Goal: Information Seeking & Learning: Learn about a topic

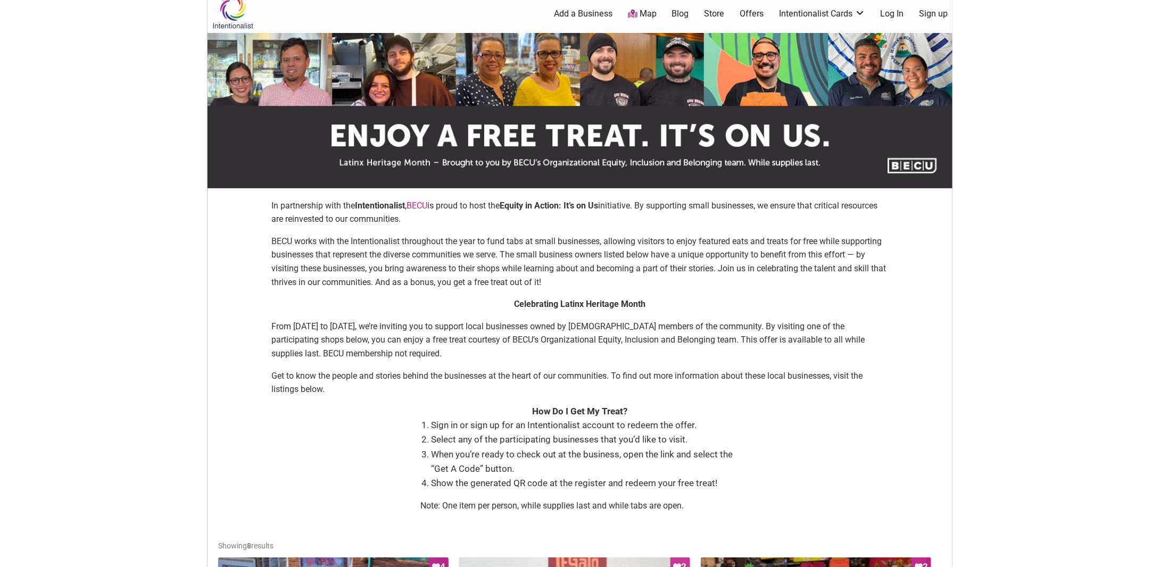
scroll to position [266, 0]
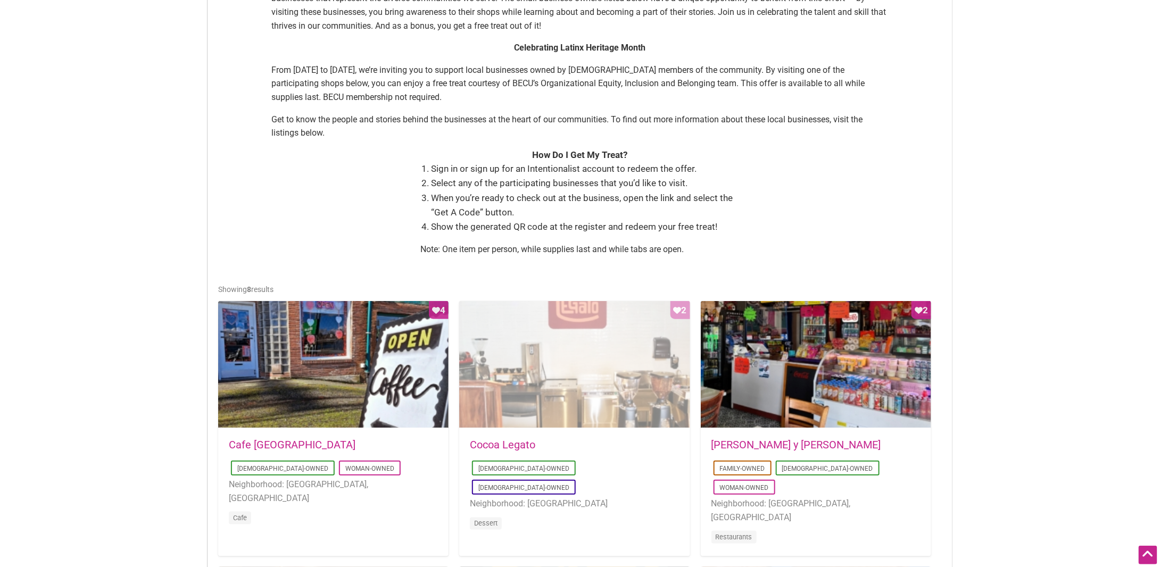
click at [546, 326] on div "Favorite Count 2" at bounding box center [574, 365] width 230 height 128
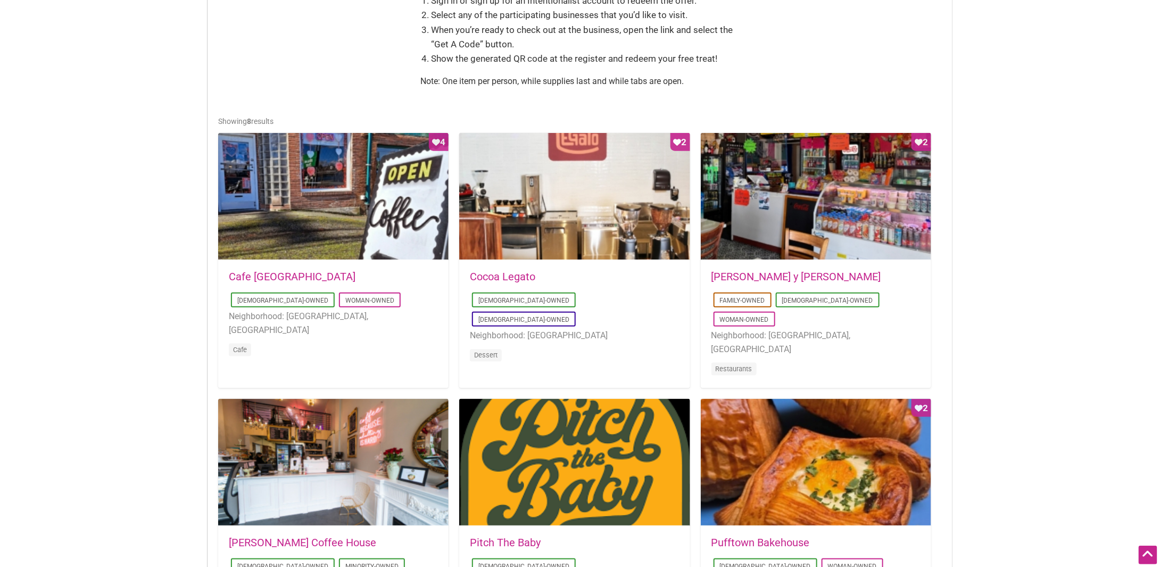
scroll to position [585, 0]
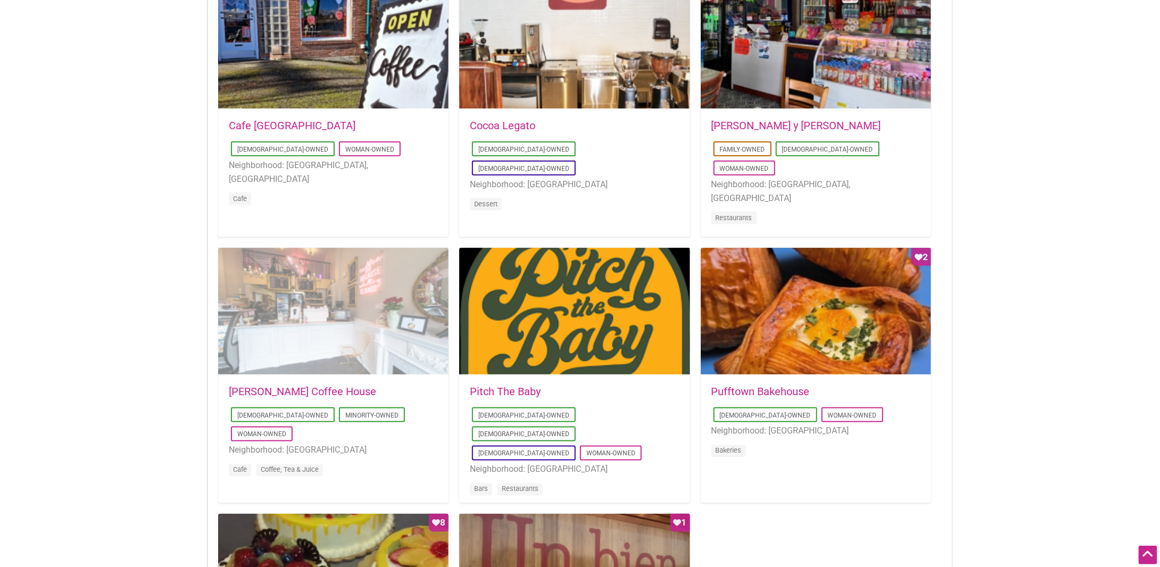
click at [321, 370] on div at bounding box center [333, 312] width 230 height 128
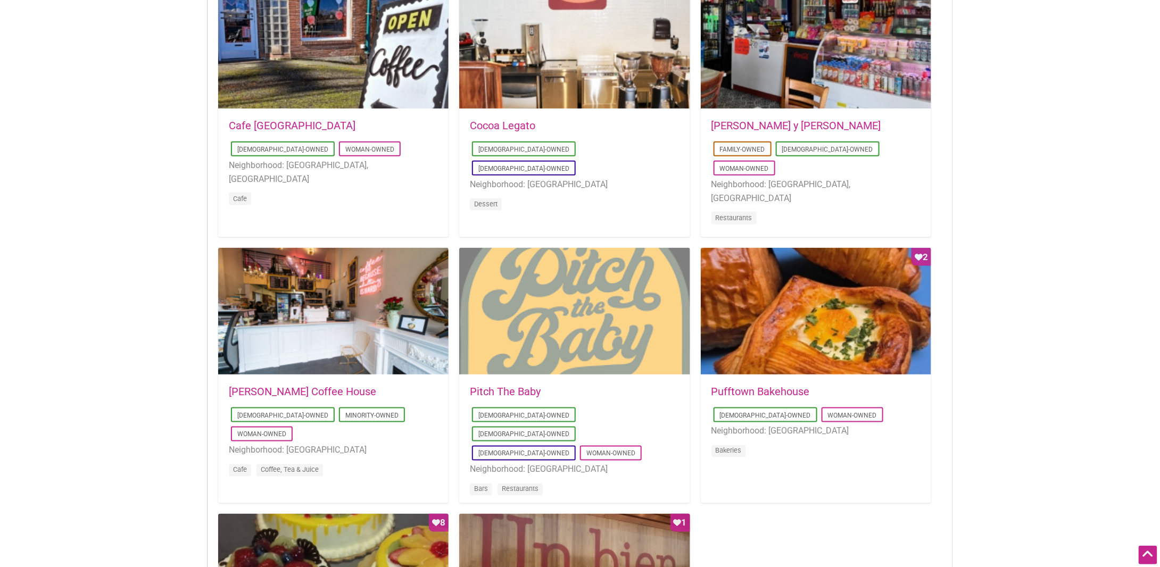
click at [583, 311] on div at bounding box center [574, 312] width 230 height 128
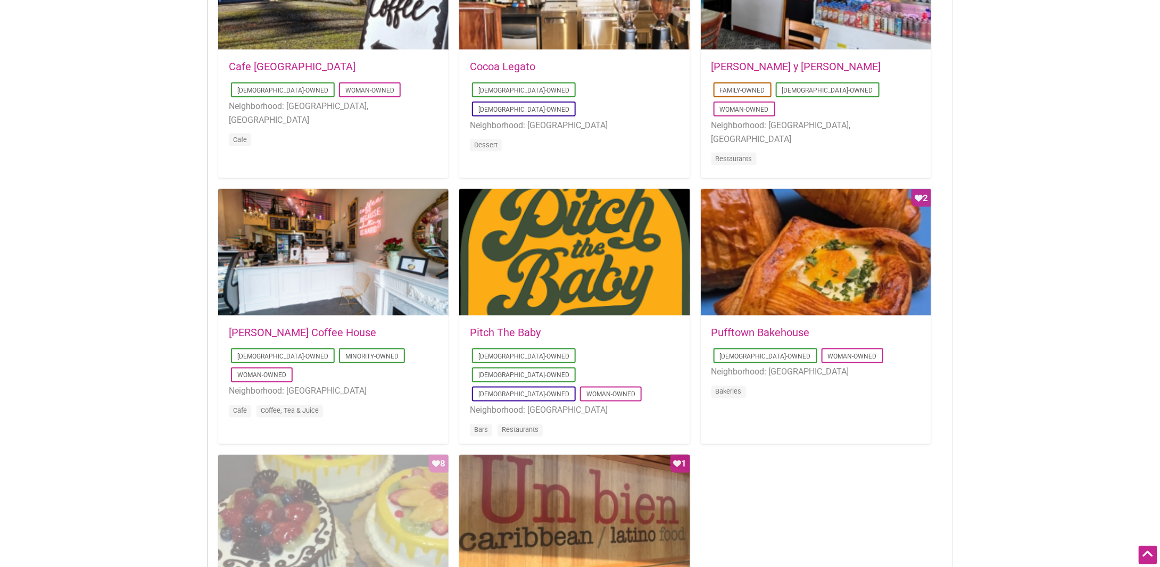
scroll to position [692, 0]
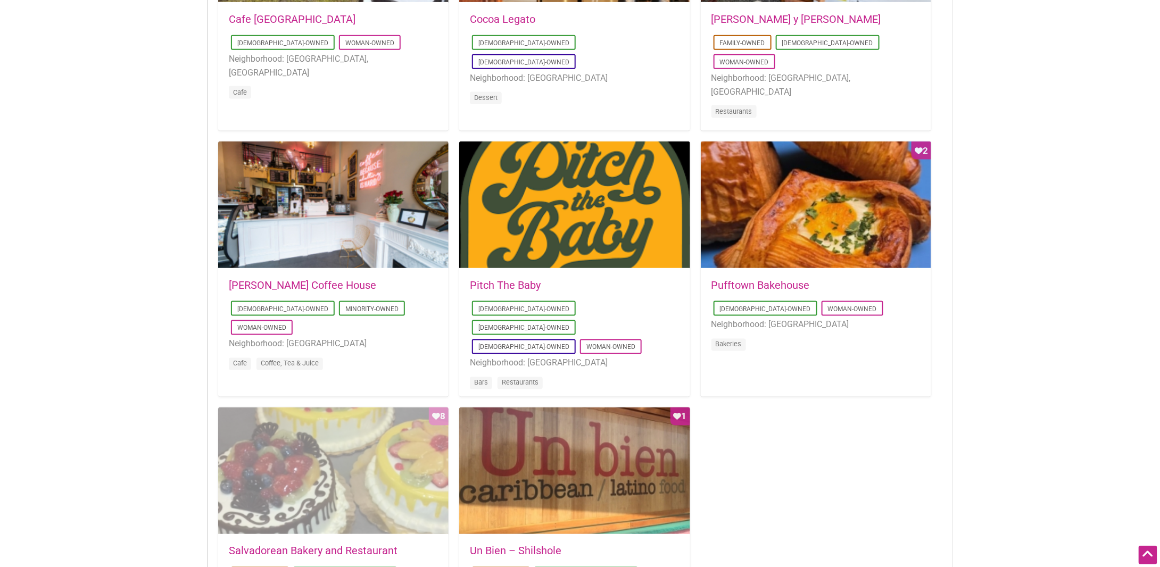
click at [304, 451] on div "Favorite Count 8" at bounding box center [333, 472] width 230 height 128
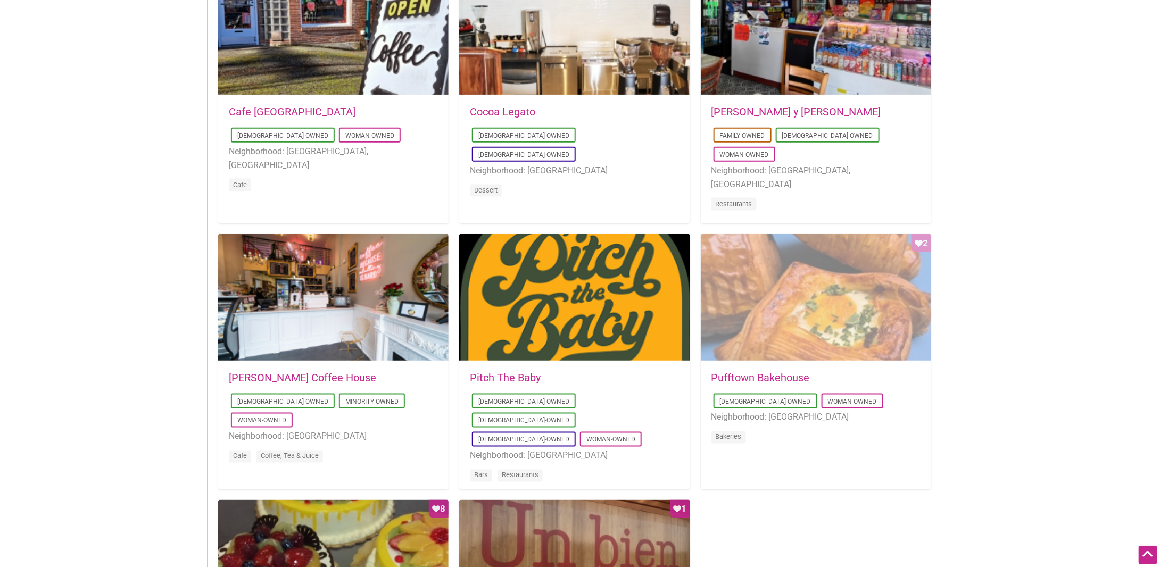
scroll to position [532, 0]
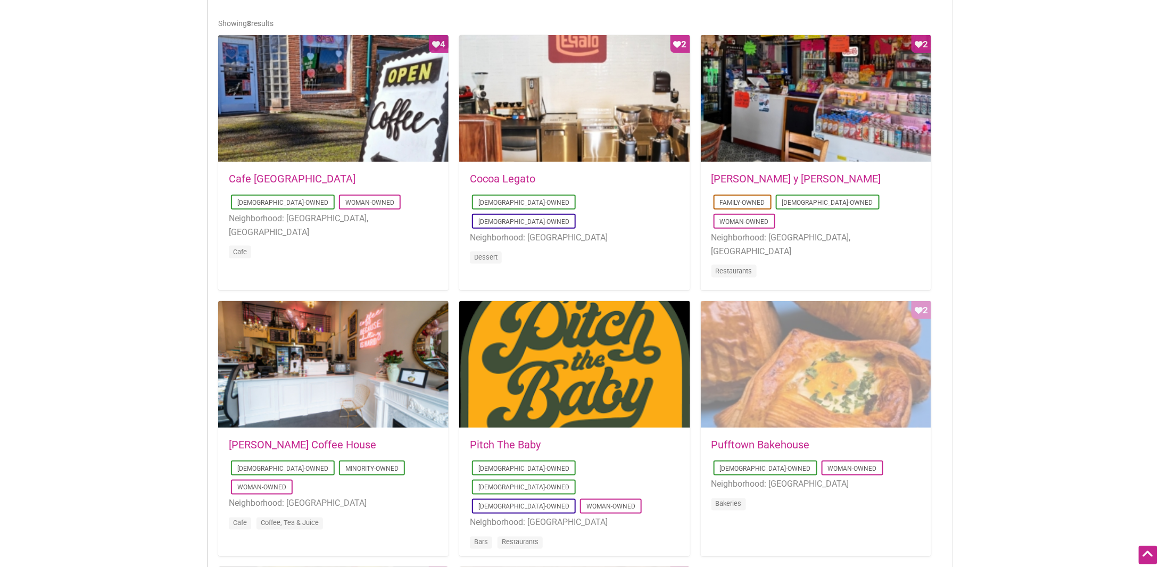
click at [809, 360] on div "Favorite Count 2" at bounding box center [816, 365] width 230 height 128
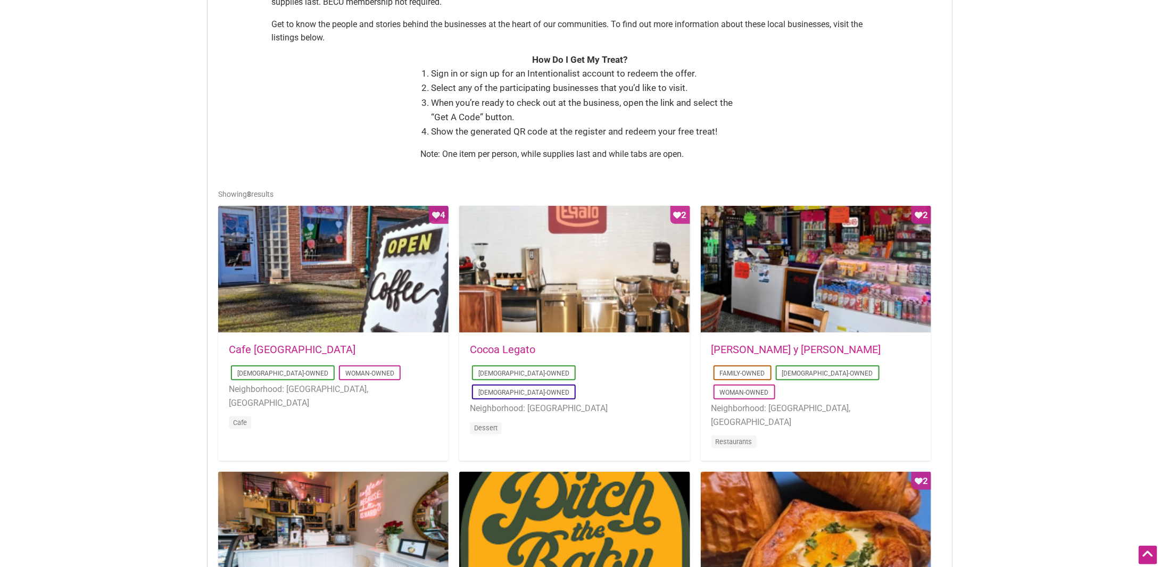
scroll to position [319, 0]
